Goal: Find specific page/section: Find specific page/section

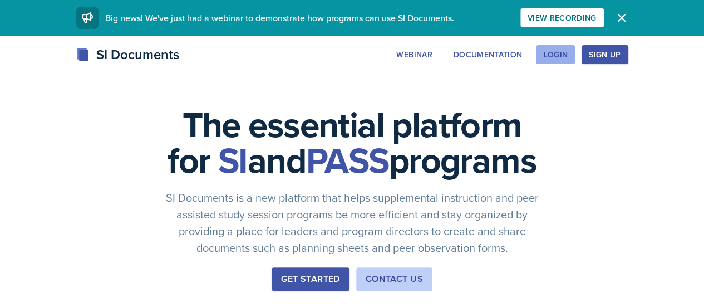
click at [568, 56] on div "Login" at bounding box center [555, 54] width 24 height 9
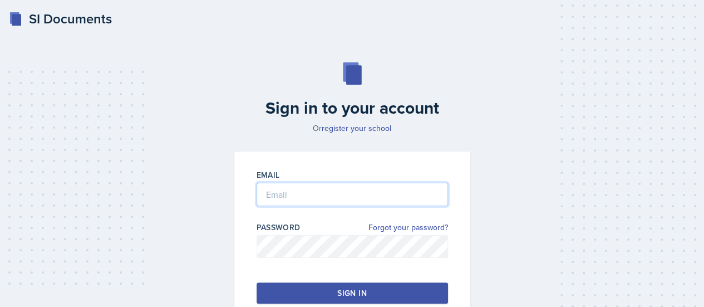
click at [355, 193] on input "email" at bounding box center [352, 194] width 191 height 23
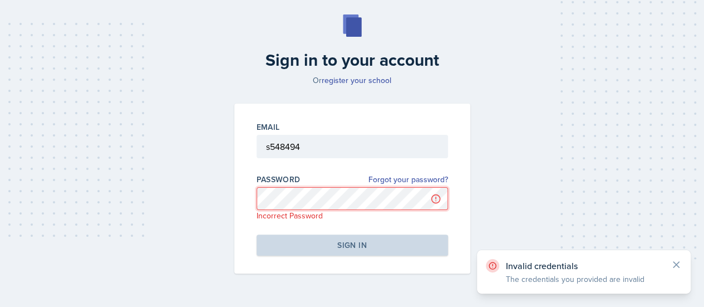
scroll to position [50, 0]
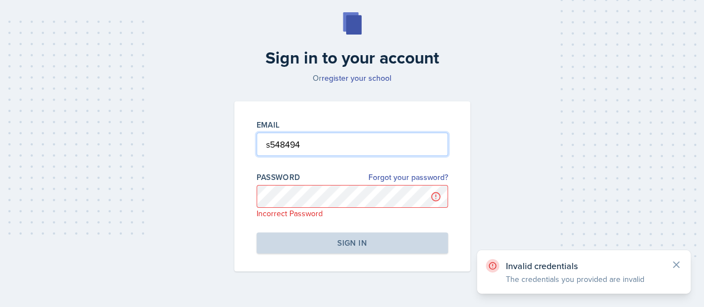
click at [318, 141] on input "s548494" at bounding box center [352, 143] width 191 height 23
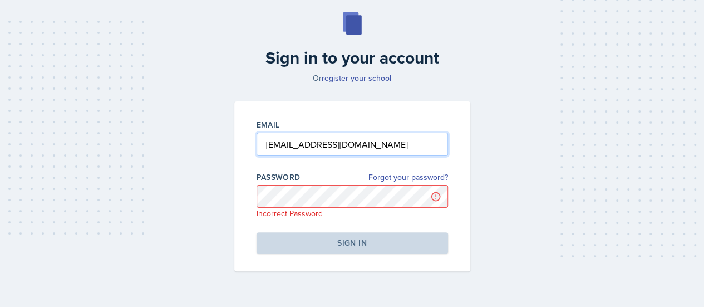
type input "[EMAIL_ADDRESS][DOMAIN_NAME]"
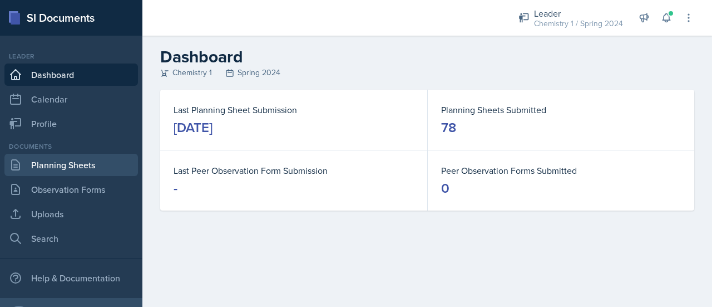
click at [73, 160] on link "Planning Sheets" at bounding box center [71, 165] width 134 height 22
